Goal: Obtain resource: Download file/media

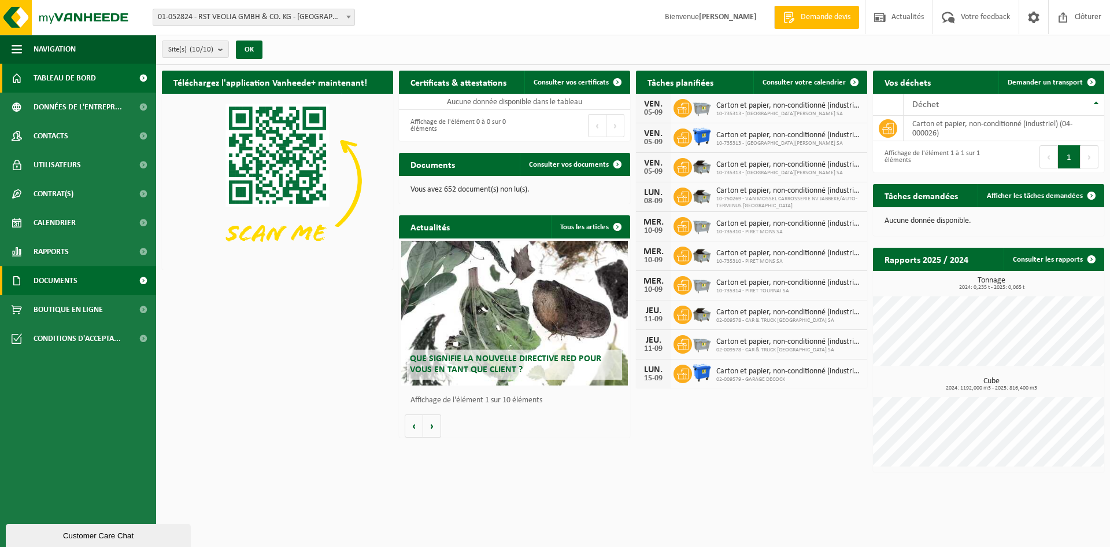
click at [141, 281] on span at bounding box center [143, 280] width 26 height 29
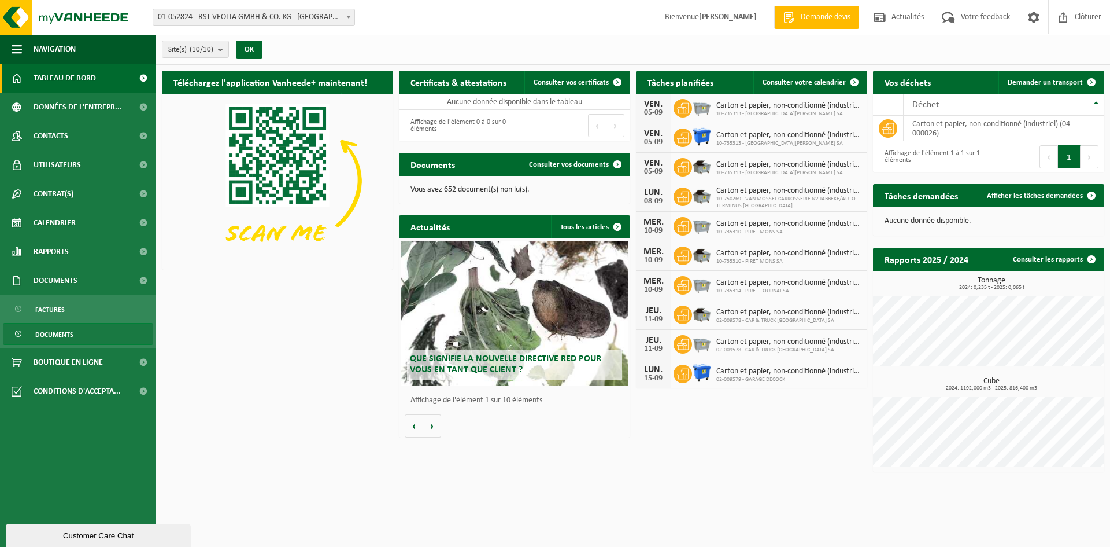
click at [20, 331] on span at bounding box center [18, 334] width 9 height 22
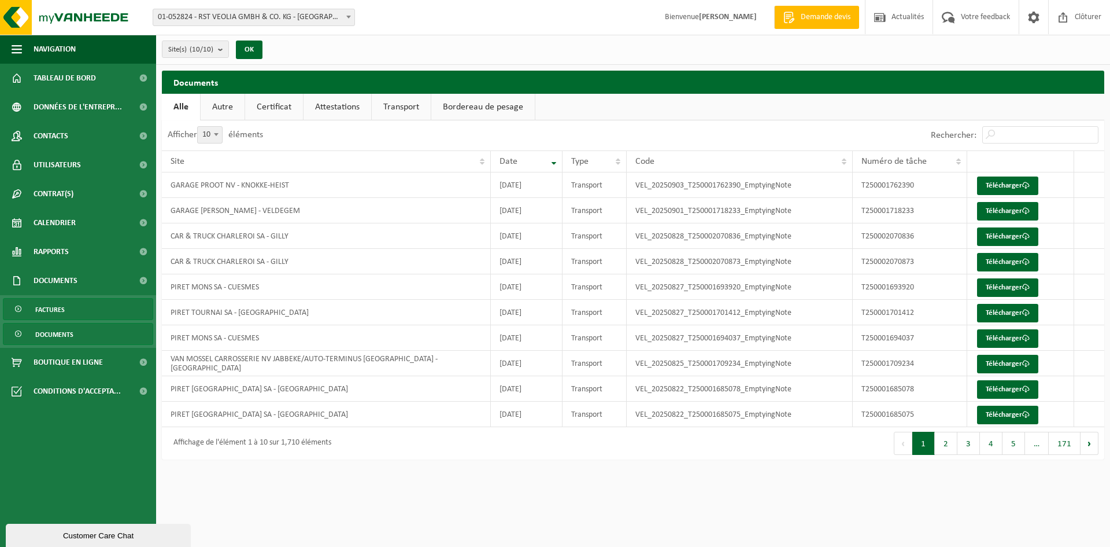
click at [16, 309] on span at bounding box center [18, 309] width 9 height 22
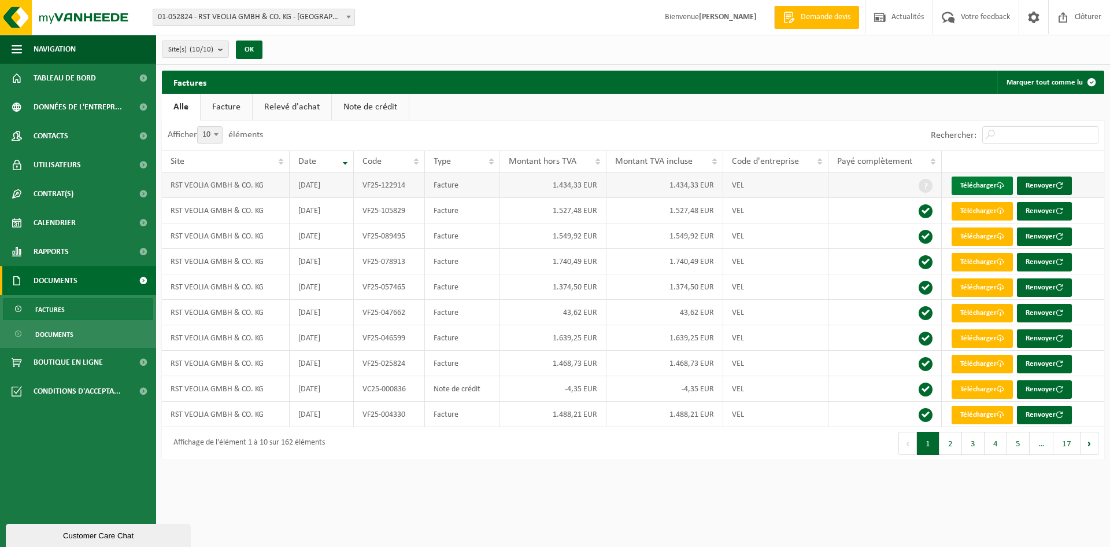
click at [976, 186] on link "Télécharger" at bounding box center [982, 185] width 61 height 19
click at [17, 334] on span at bounding box center [18, 334] width 9 height 22
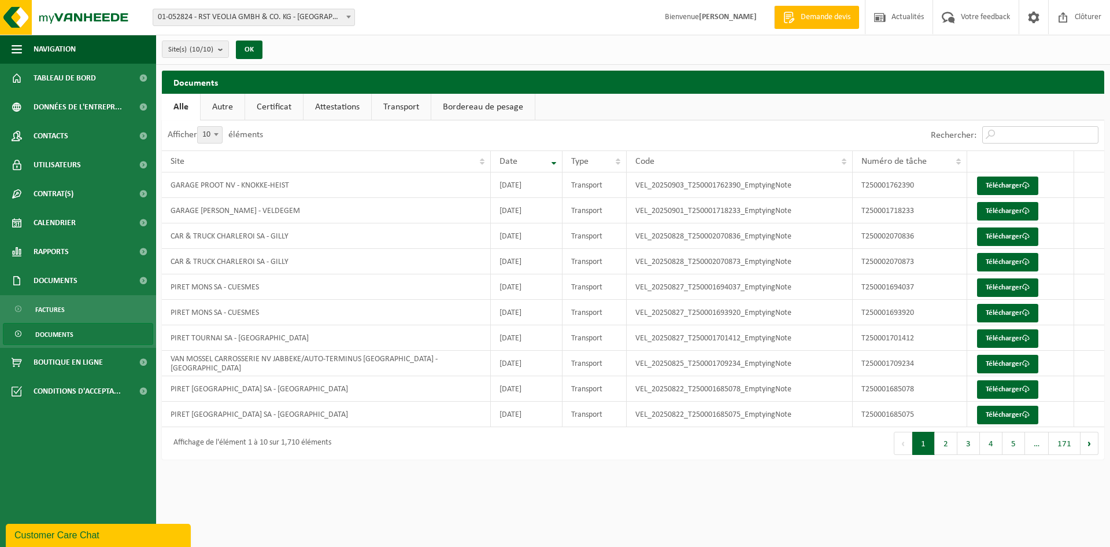
click at [1009, 136] on input "Rechercher:" at bounding box center [1041, 134] width 116 height 17
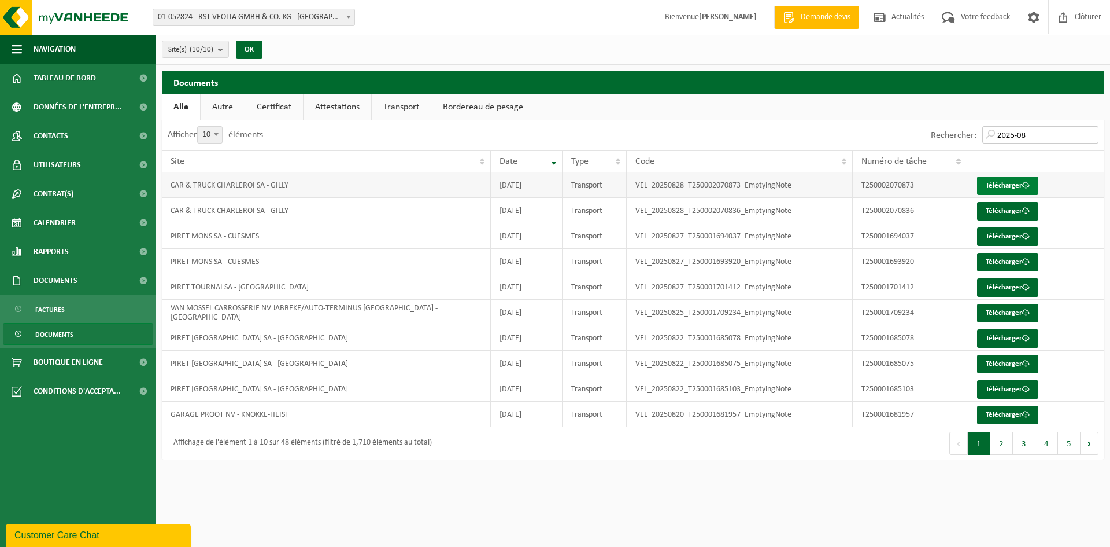
type input "2025-08"
click at [1003, 191] on link "Télécharger" at bounding box center [1007, 185] width 61 height 19
click at [989, 211] on link "Télécharger" at bounding box center [1007, 211] width 61 height 19
click at [995, 236] on link "Télécharger" at bounding box center [1007, 236] width 61 height 19
click at [996, 258] on link "Télécharger" at bounding box center [1007, 262] width 61 height 19
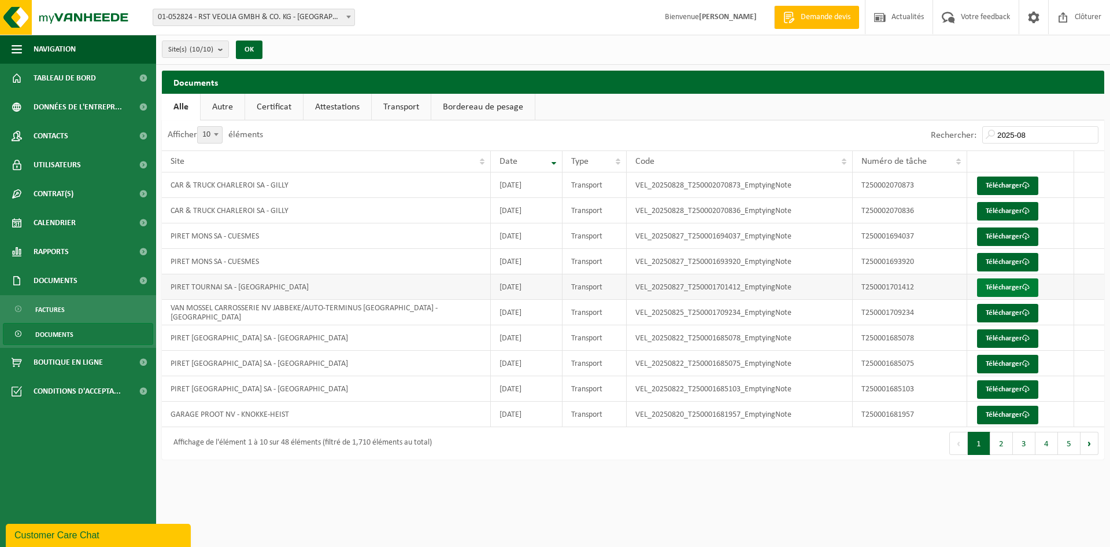
click at [996, 282] on link "Télécharger" at bounding box center [1007, 287] width 61 height 19
click at [981, 311] on link "Télécharger" at bounding box center [1007, 313] width 61 height 19
click at [997, 335] on link "Télécharger" at bounding box center [1007, 338] width 61 height 19
click at [997, 364] on link "Télécharger" at bounding box center [1007, 364] width 61 height 19
click at [995, 385] on link "Télécharger" at bounding box center [1007, 389] width 61 height 19
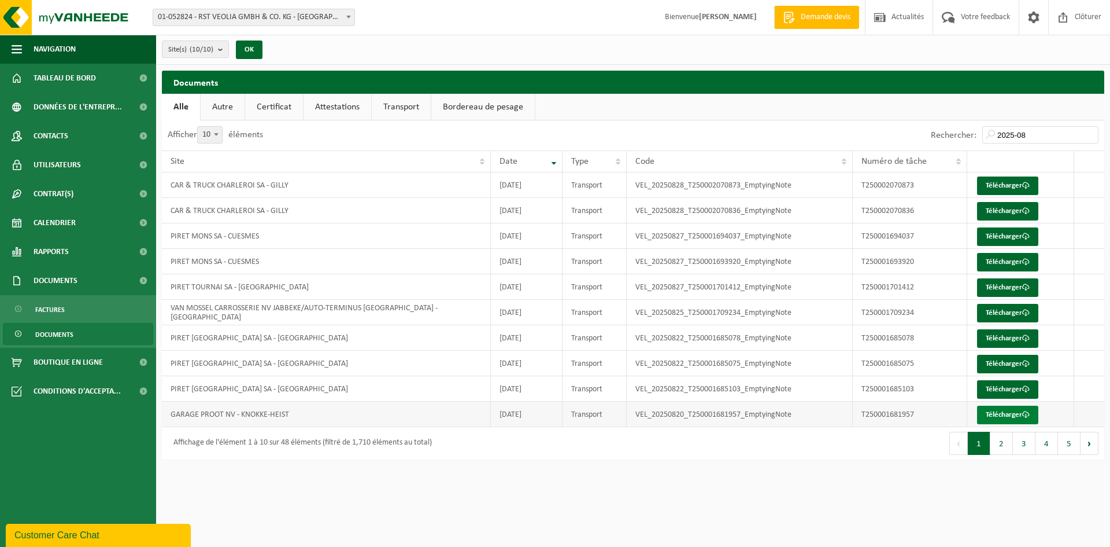
click at [987, 409] on link "Télécharger" at bounding box center [1007, 414] width 61 height 19
click at [1006, 448] on button "2" at bounding box center [1002, 442] width 23 height 23
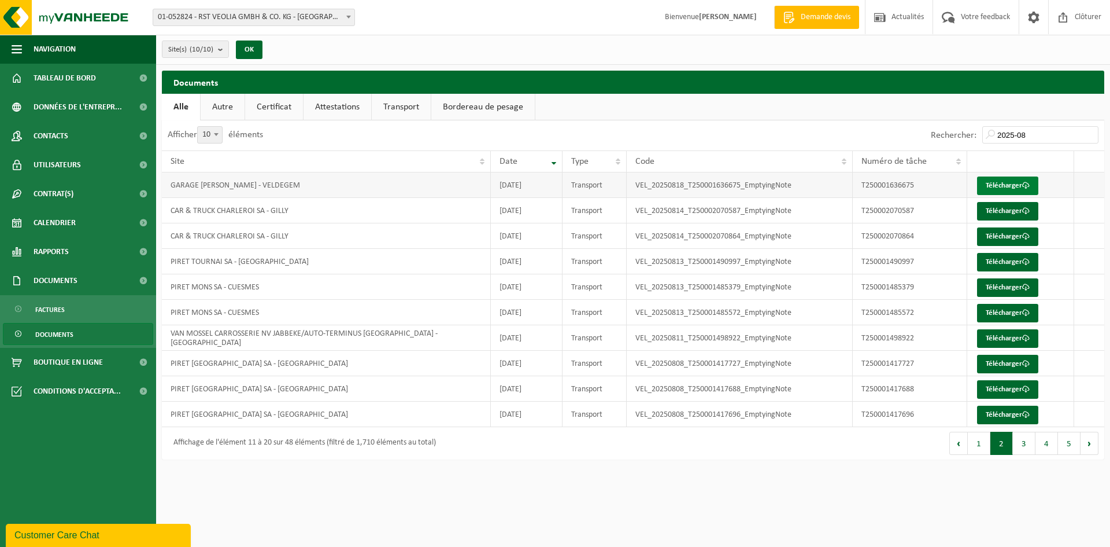
click at [998, 182] on link "Télécharger" at bounding box center [1007, 185] width 61 height 19
click at [1009, 211] on link "Télécharger" at bounding box center [1007, 211] width 61 height 19
click at [1006, 233] on link "Télécharger" at bounding box center [1007, 236] width 61 height 19
click at [1014, 265] on link "Télécharger" at bounding box center [1007, 262] width 61 height 19
click at [999, 289] on link "Télécharger" at bounding box center [1007, 287] width 61 height 19
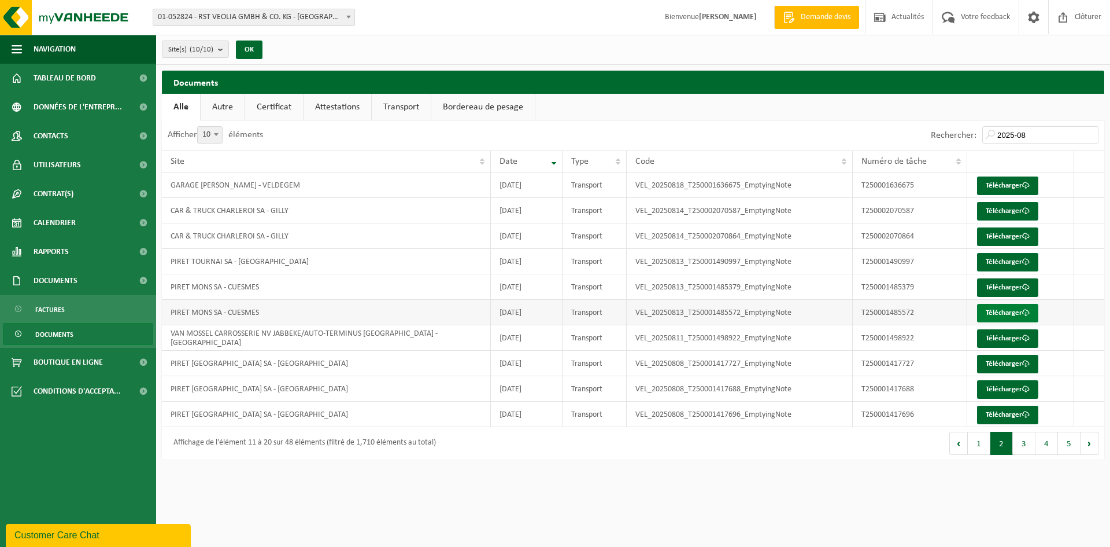
click at [989, 311] on link "Télécharger" at bounding box center [1007, 313] width 61 height 19
click at [990, 339] on link "Télécharger" at bounding box center [1007, 338] width 61 height 19
click at [988, 360] on link "Télécharger" at bounding box center [1007, 364] width 61 height 19
click at [994, 389] on link "Télécharger" at bounding box center [1007, 389] width 61 height 19
click at [991, 415] on link "Télécharger" at bounding box center [1007, 414] width 61 height 19
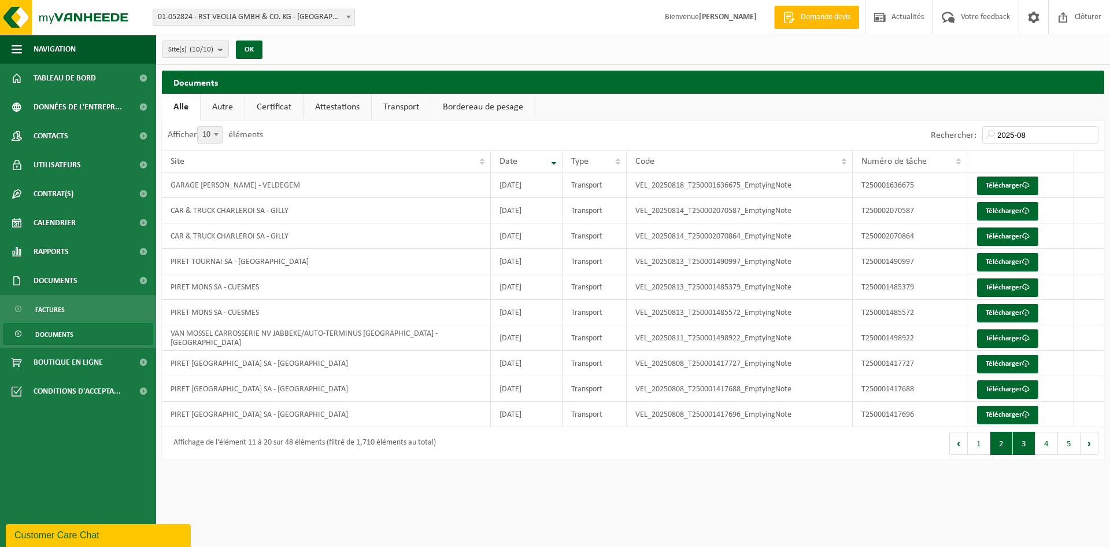
click at [1029, 446] on button "3" at bounding box center [1024, 442] width 23 height 23
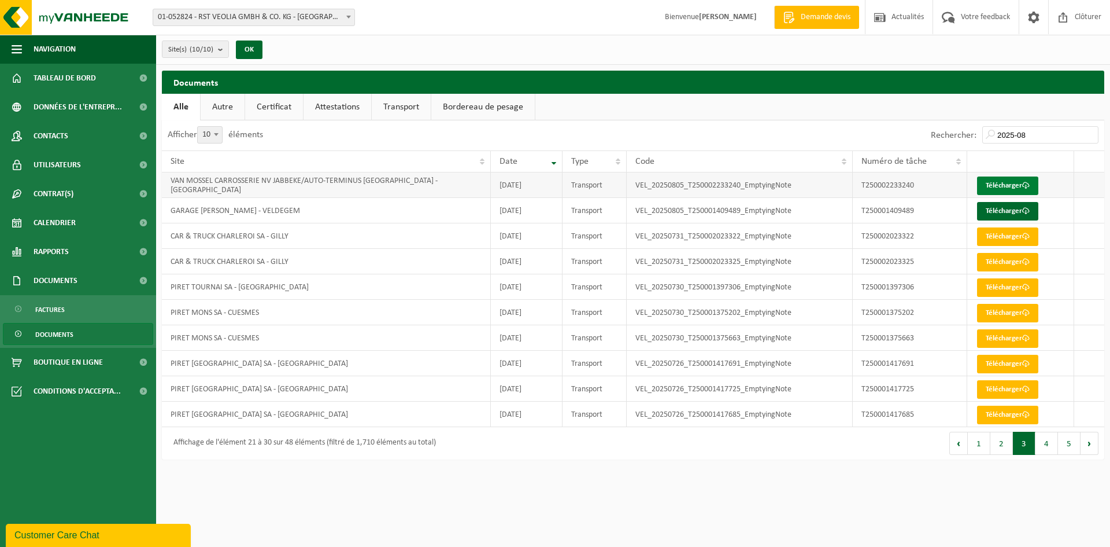
click at [1014, 181] on link "Télécharger" at bounding box center [1007, 185] width 61 height 19
click at [987, 205] on link "Télécharger" at bounding box center [1007, 211] width 61 height 19
